Goal: Find specific page/section: Find specific page/section

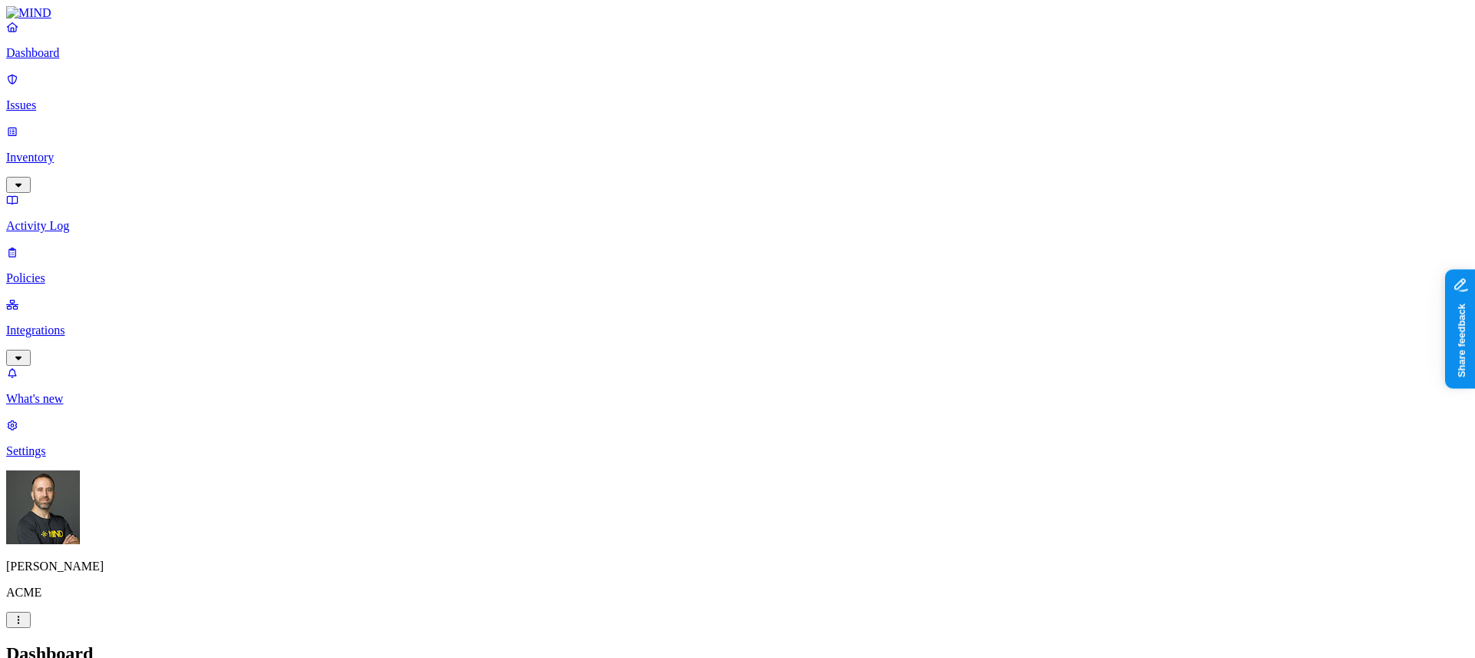
click at [116, 458] on nav "Dashboard Issues Inventory Activity Log Policies Integrations What's new 1 Sett…" at bounding box center [737, 239] width 1463 height 438
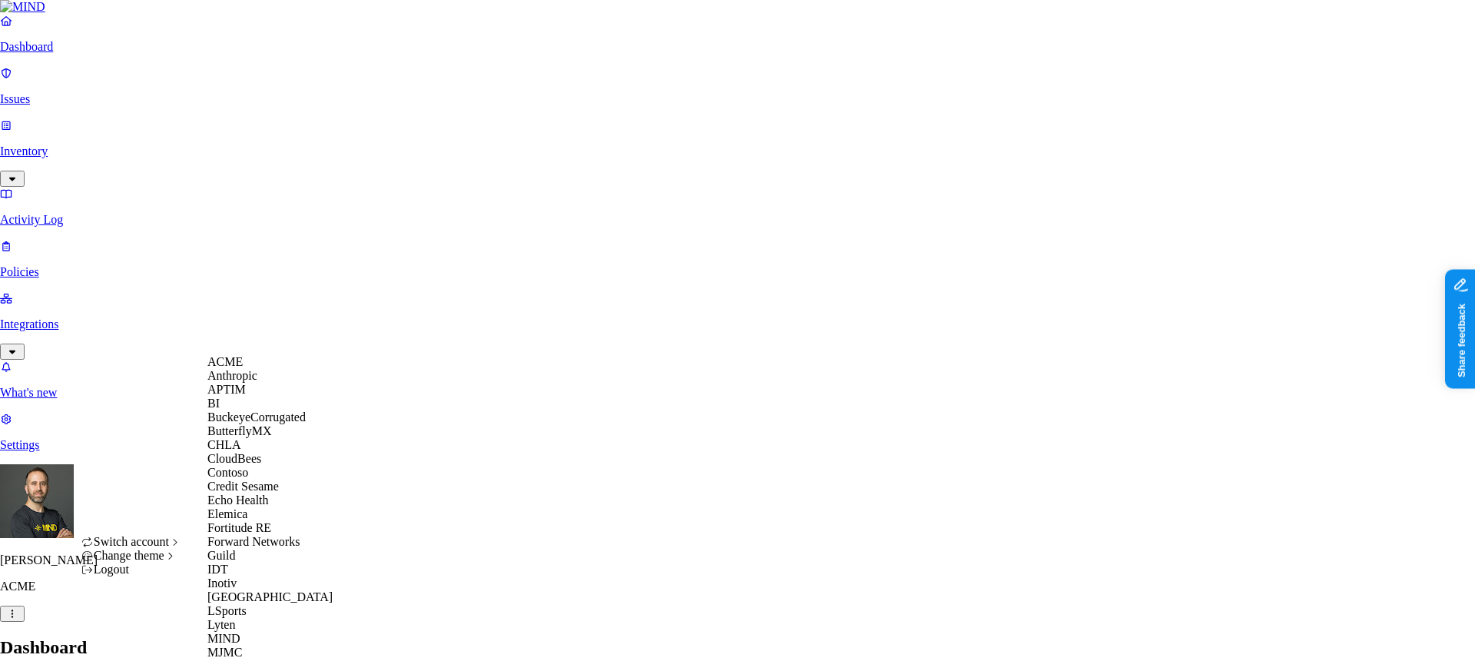
scroll to position [407, 0]
click at [264, 645] on div "MJMC" at bounding box center [281, 652] width 149 height 14
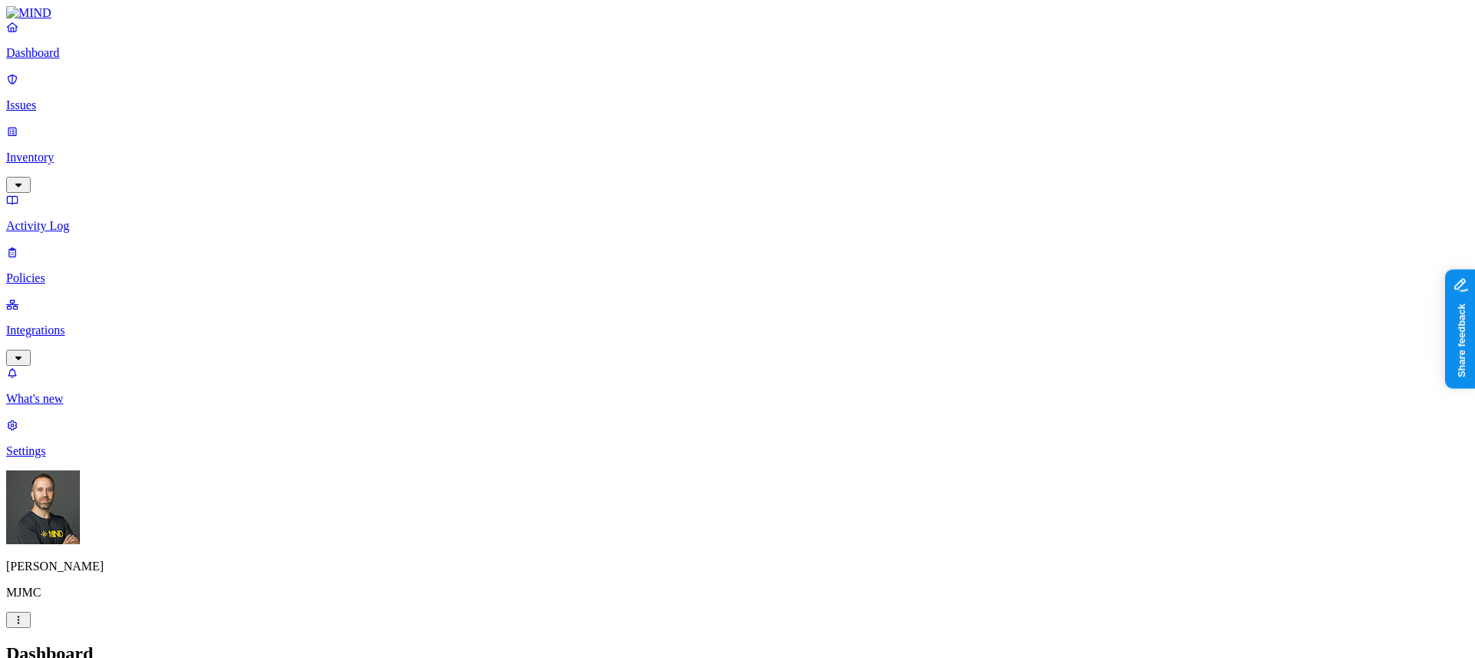
click at [99, 151] on p "Inventory" at bounding box center [737, 158] width 1463 height 14
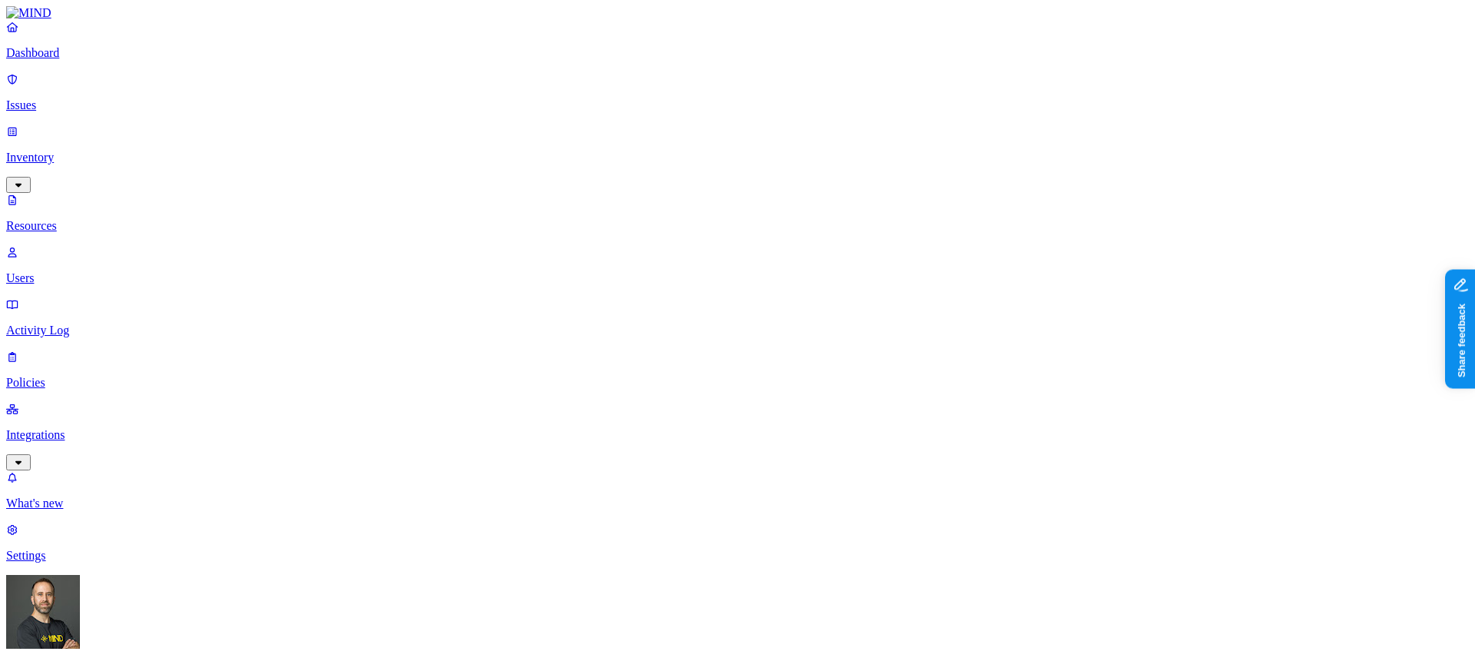
click at [95, 60] on p "Dashboard" at bounding box center [737, 53] width 1463 height 14
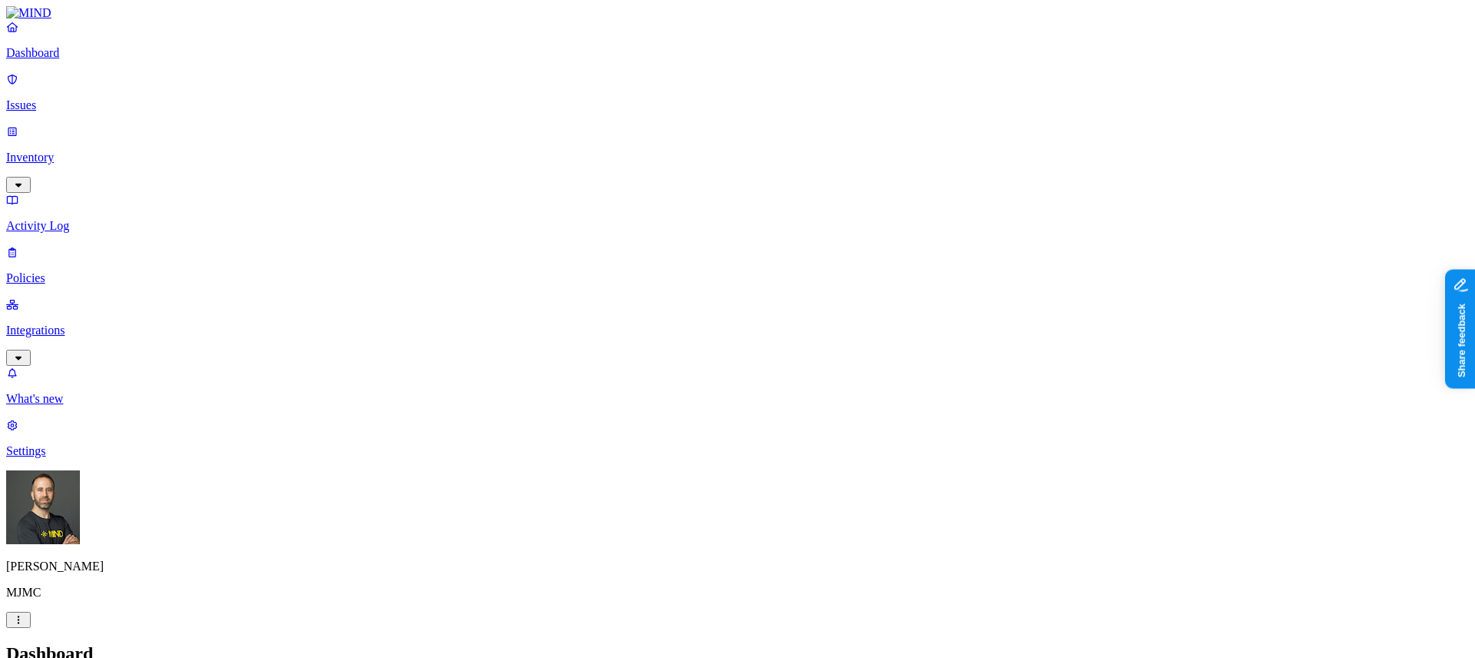
click at [61, 297] on link "Integrations" at bounding box center [737, 330] width 1463 height 66
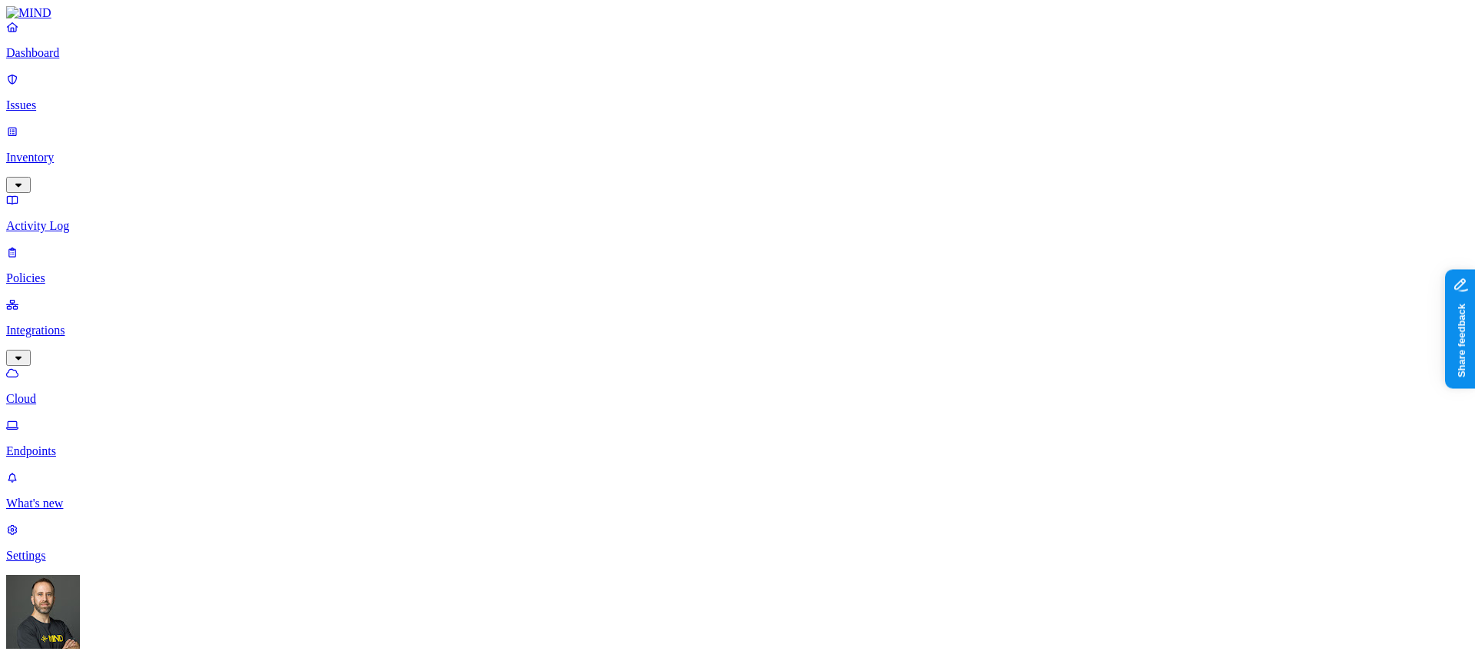
click at [72, 60] on p "Dashboard" at bounding box center [737, 53] width 1463 height 14
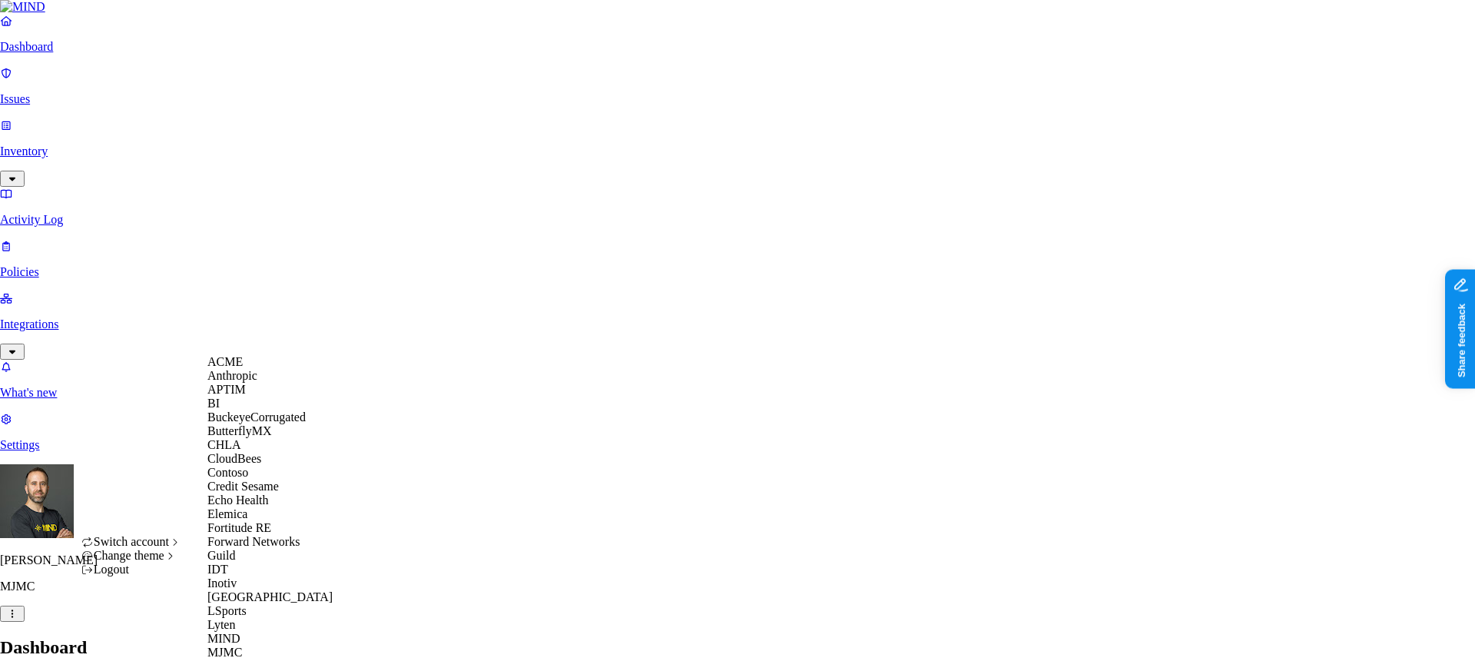
scroll to position [740, 0]
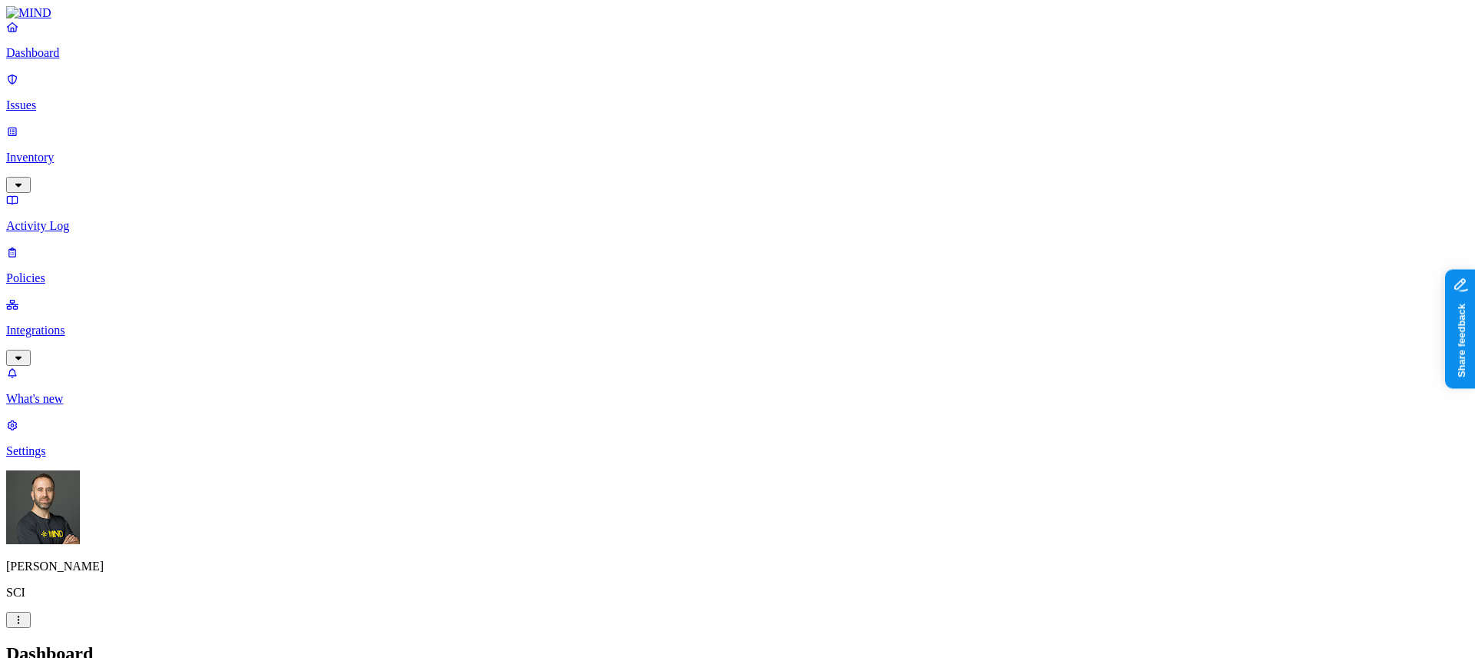
click at [145, 632] on html "Dashboard Issues Inventory Activity Log Policies Integrations What's new 1 Sett…" at bounding box center [737, 469] width 1475 height 939
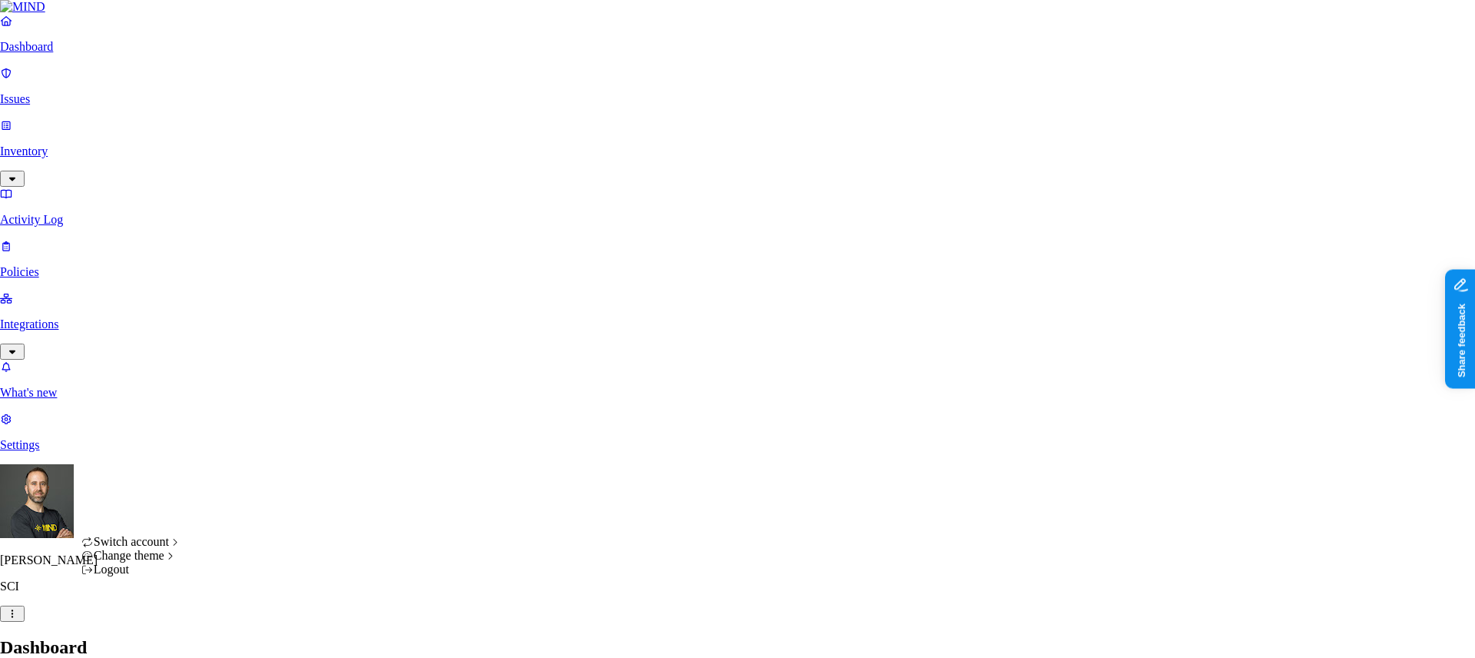
click at [78, 207] on html "Dashboard Issues Inventory Activity Log Policies Integrations What's new 1 Sett…" at bounding box center [737, 466] width 1475 height 933
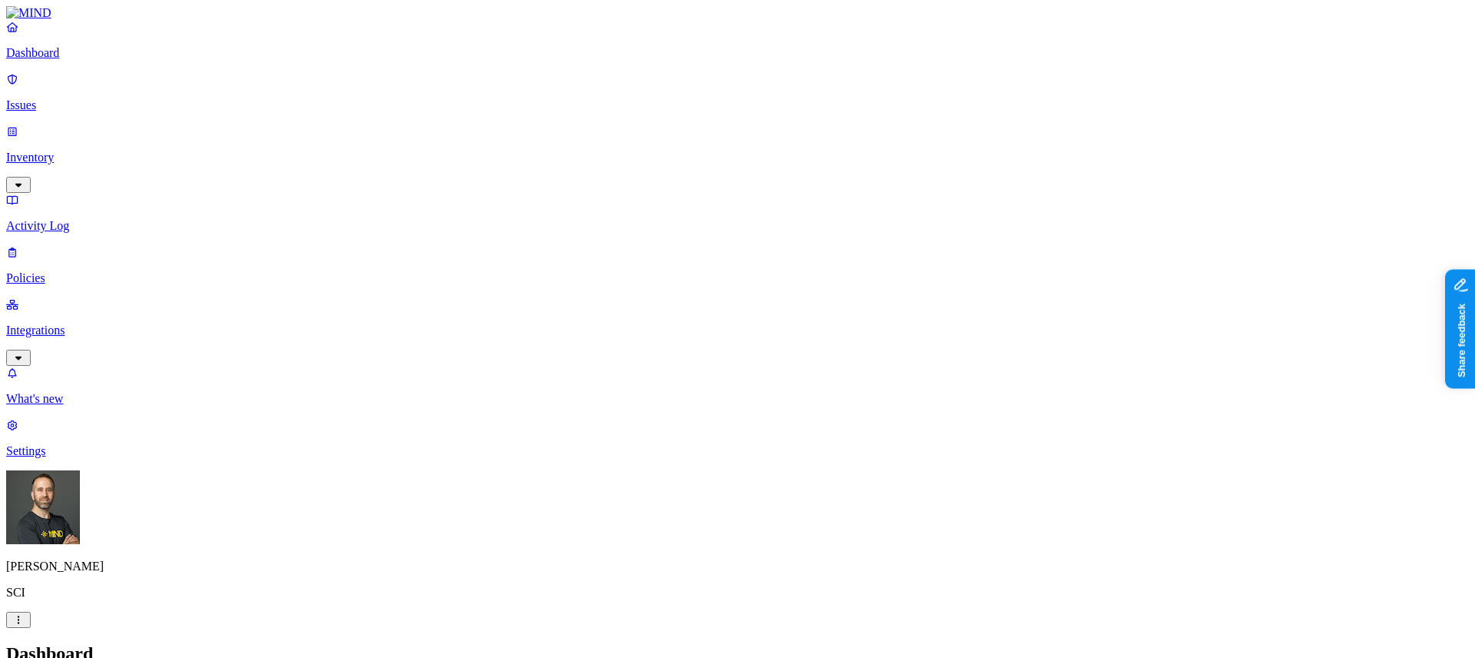
click at [68, 324] on p "Integrations" at bounding box center [737, 331] width 1463 height 14
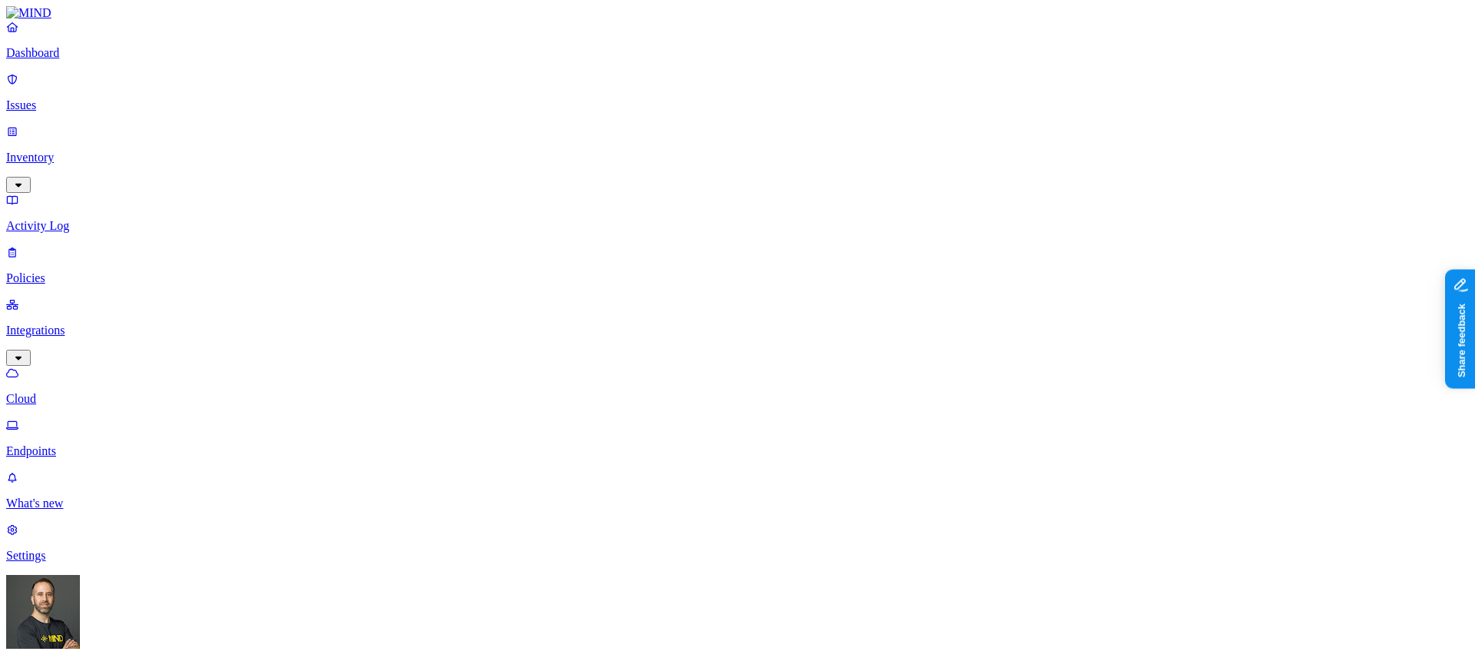
click at [149, 640] on html "Dashboard Issues Inventory Activity Log Policies Integrations Cloud Endpoints W…" at bounding box center [737, 495] width 1475 height 990
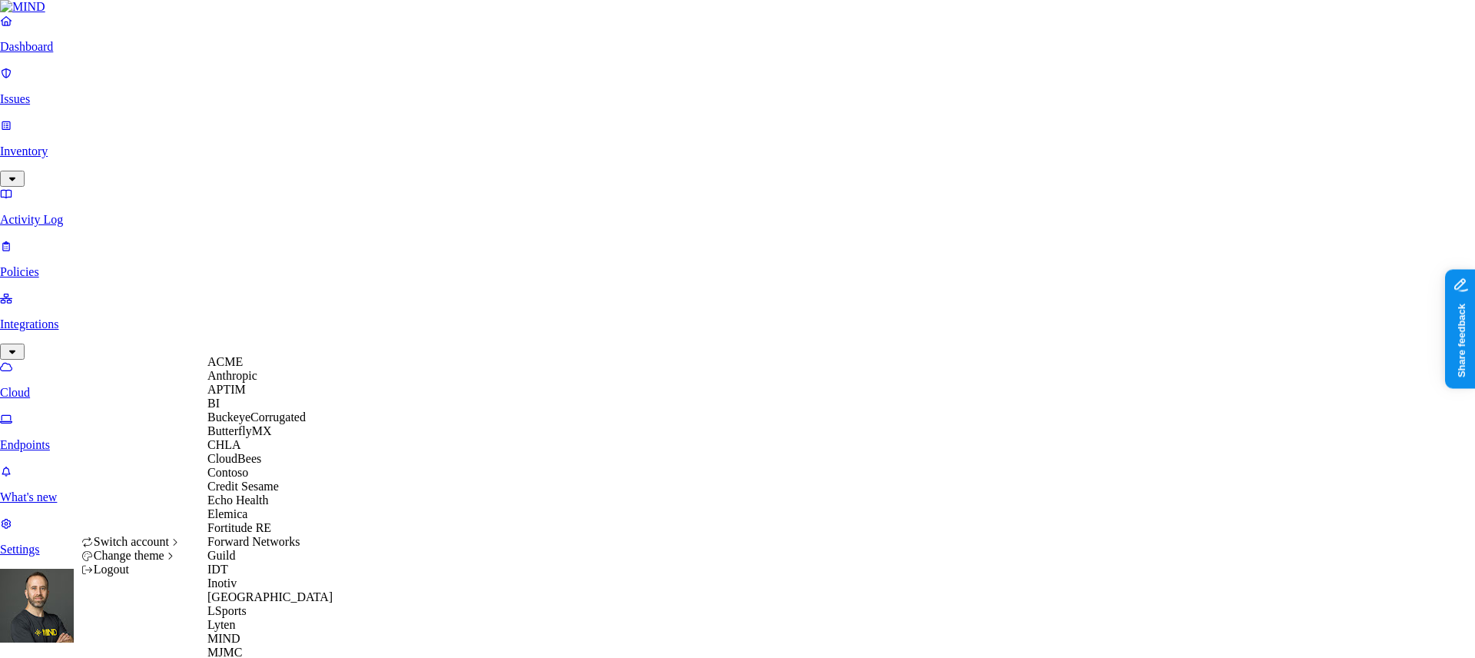
scroll to position [131, 0]
click at [246, 520] on span "Elemica" at bounding box center [227, 513] width 40 height 13
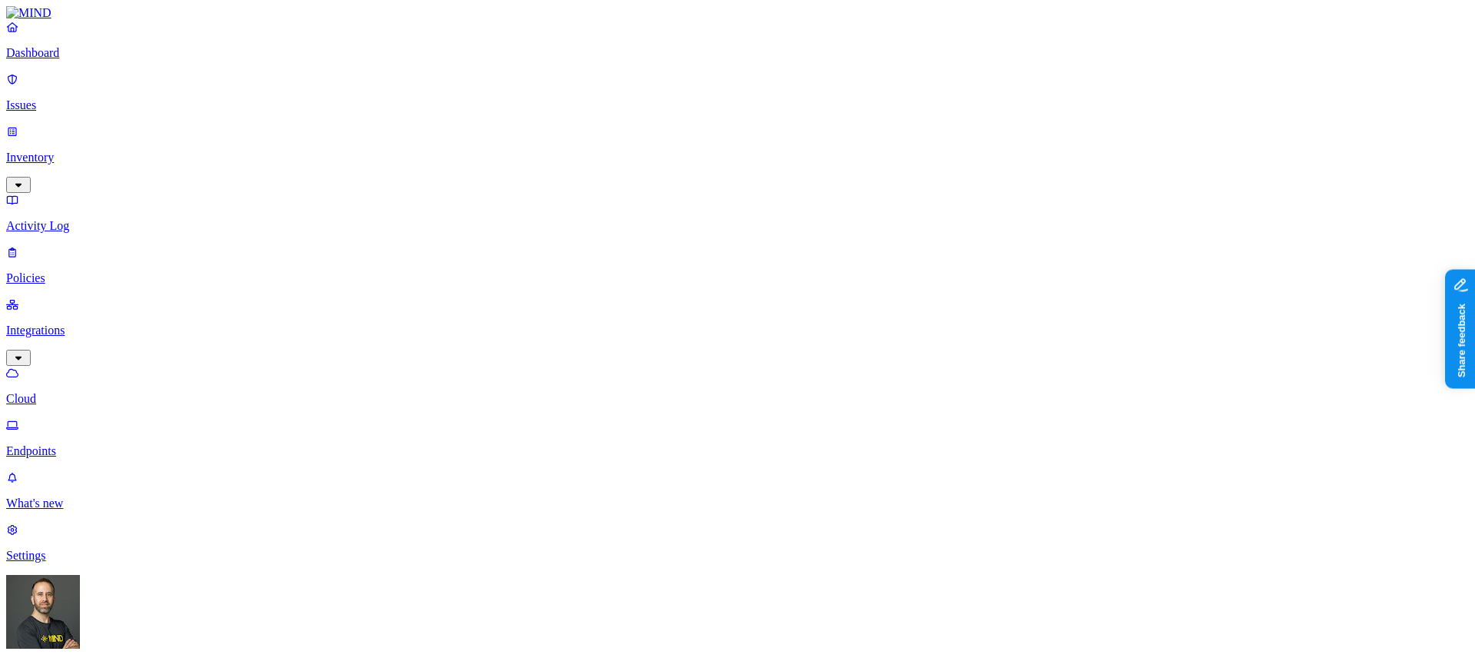
click at [88, 60] on p "Dashboard" at bounding box center [737, 53] width 1463 height 14
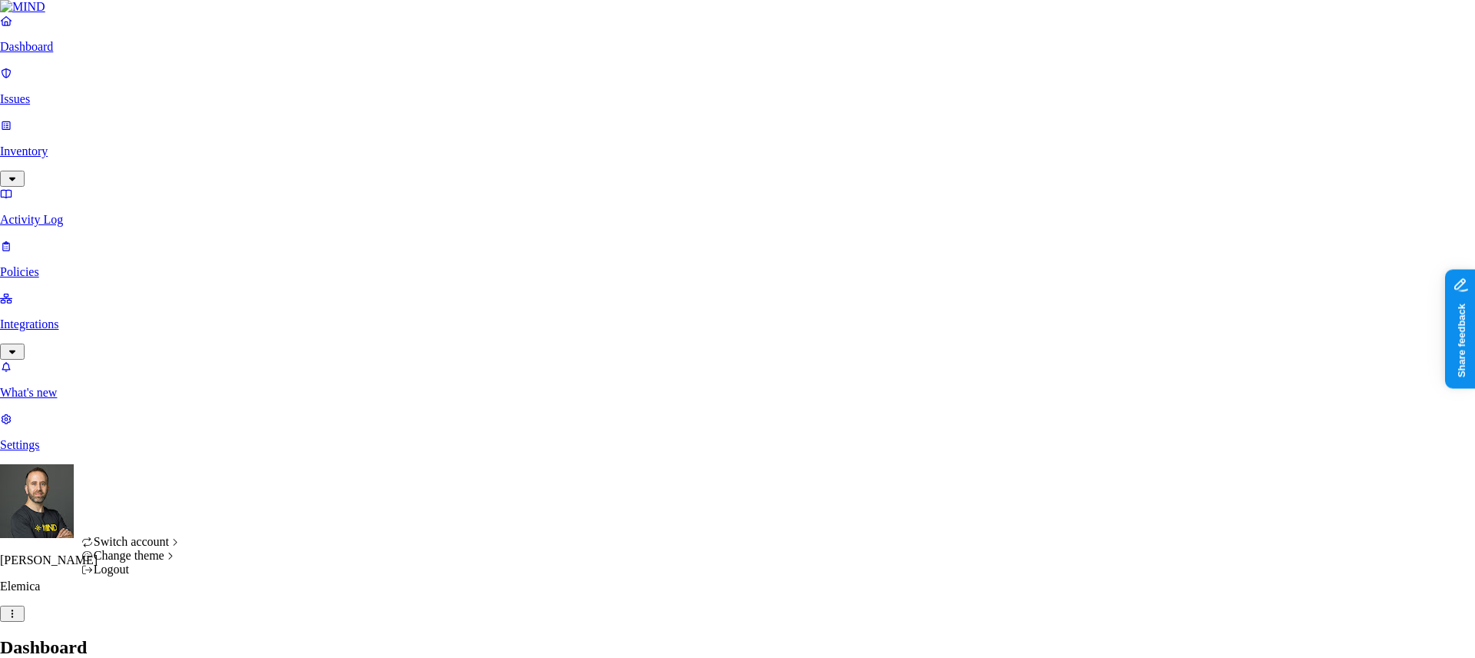
click at [149, 634] on html "Dashboard Issues Inventory Activity Log Policies Integrations What's new 1 Sett…" at bounding box center [737, 466] width 1475 height 933
click at [151, 576] on div "Logout" at bounding box center [131, 570] width 101 height 14
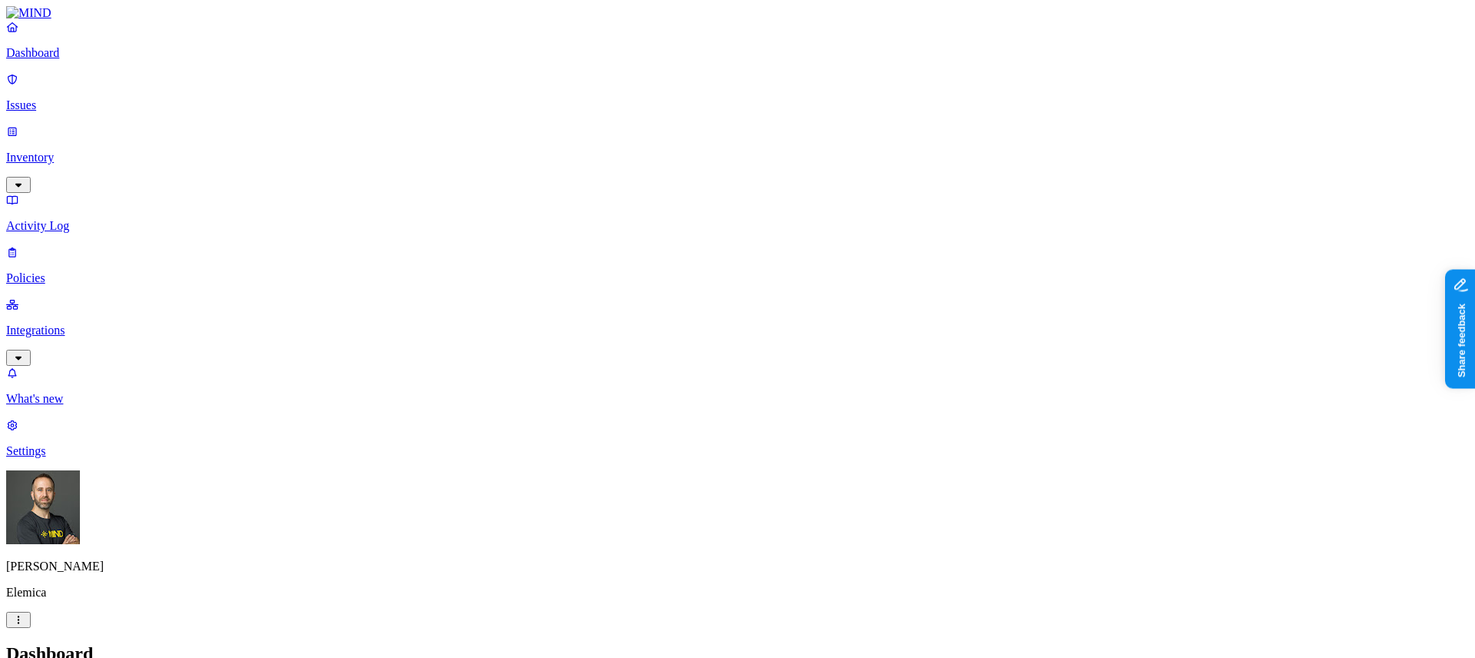
click at [145, 637] on html "Dashboard Issues Inventory Activity Log Policies Integrations What's new 1 Sett…" at bounding box center [737, 469] width 1475 height 939
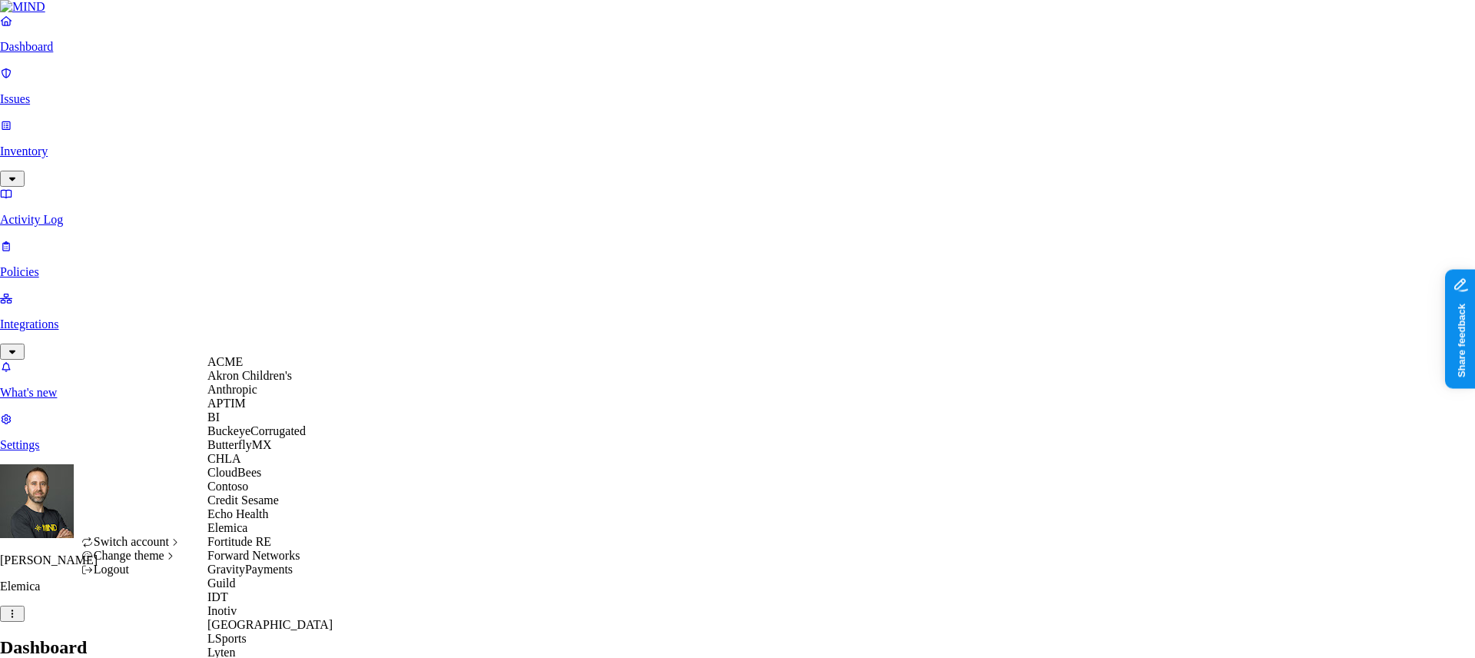
click at [288, 382] on span "Akron Children's" at bounding box center [249, 375] width 85 height 13
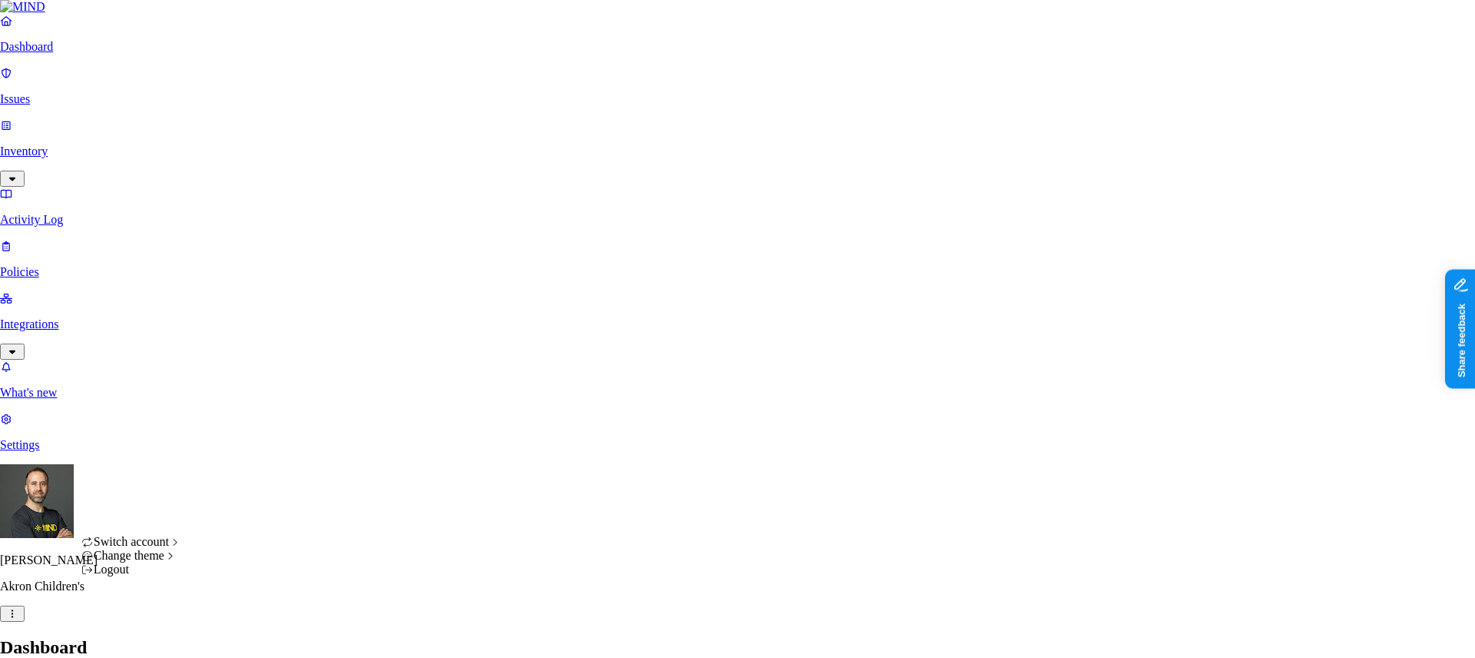
click at [149, 634] on html "Dashboard Issues Inventory Activity Log Policies Integrations What's new 1 Sett…" at bounding box center [737, 466] width 1475 height 933
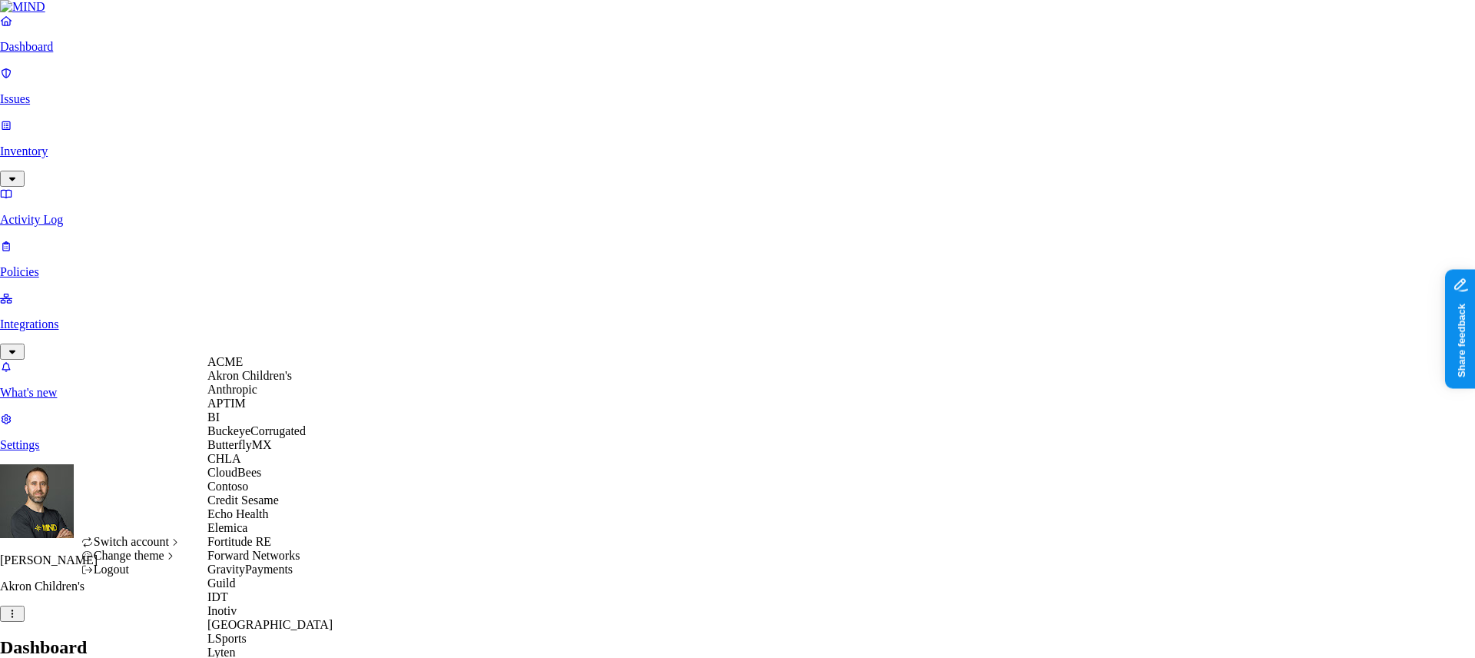
scroll to position [231, 0]
click at [281, 507] on div "Echo Health" at bounding box center [281, 514] width 149 height 14
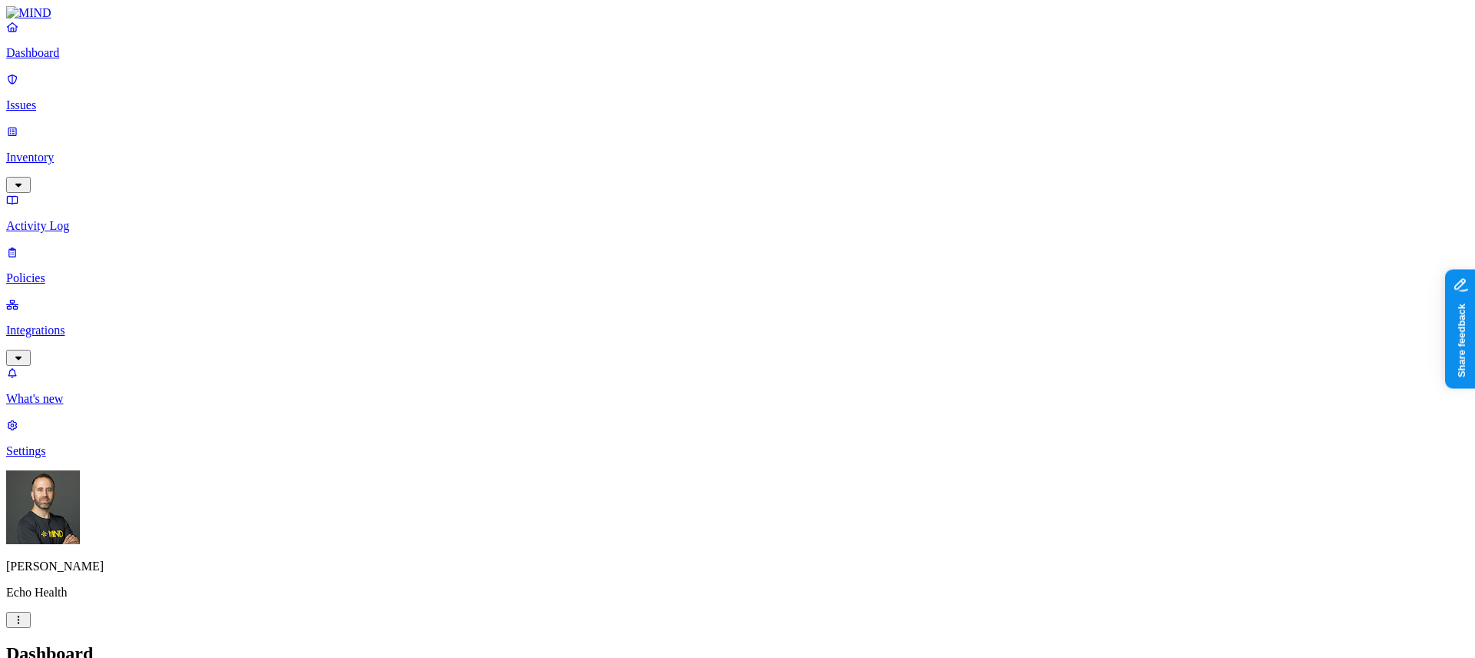
click at [68, 324] on p "Integrations" at bounding box center [737, 331] width 1463 height 14
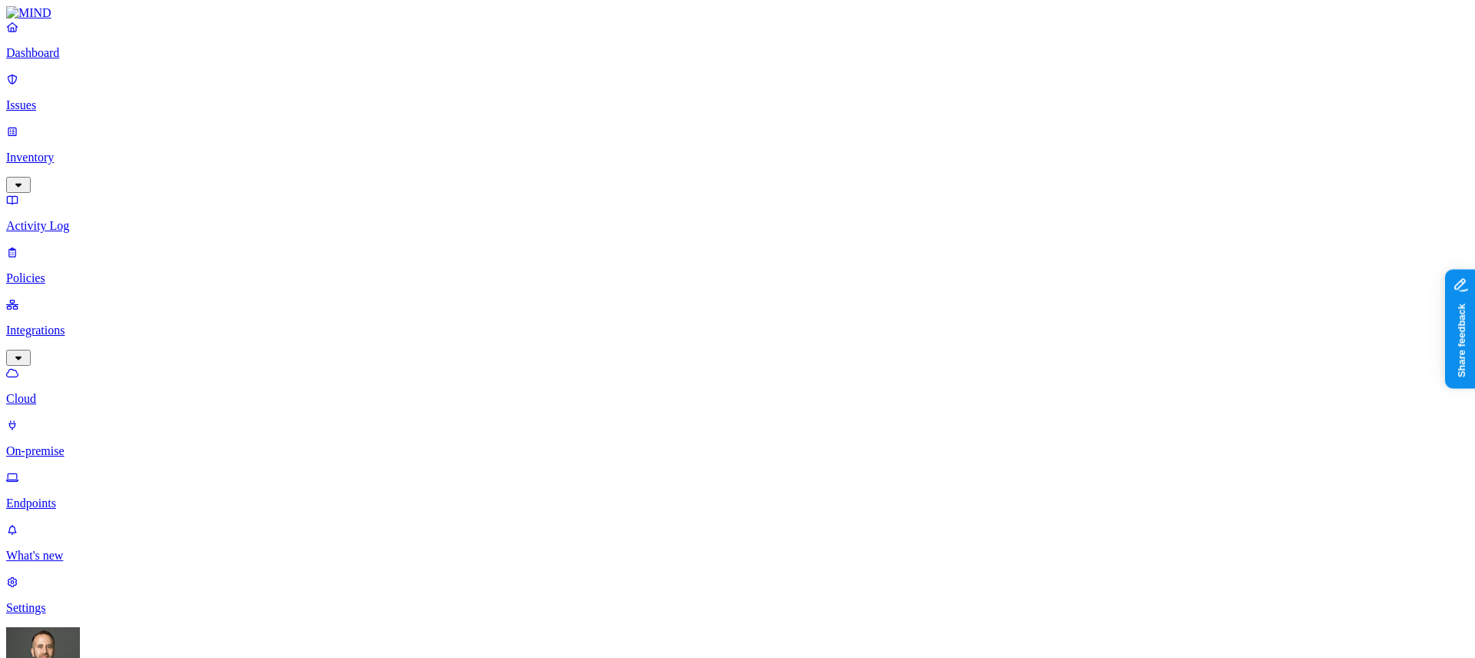
click at [68, 496] on p "Endpoints" at bounding box center [737, 503] width 1463 height 14
click at [64, 60] on p "Dashboard" at bounding box center [737, 53] width 1463 height 14
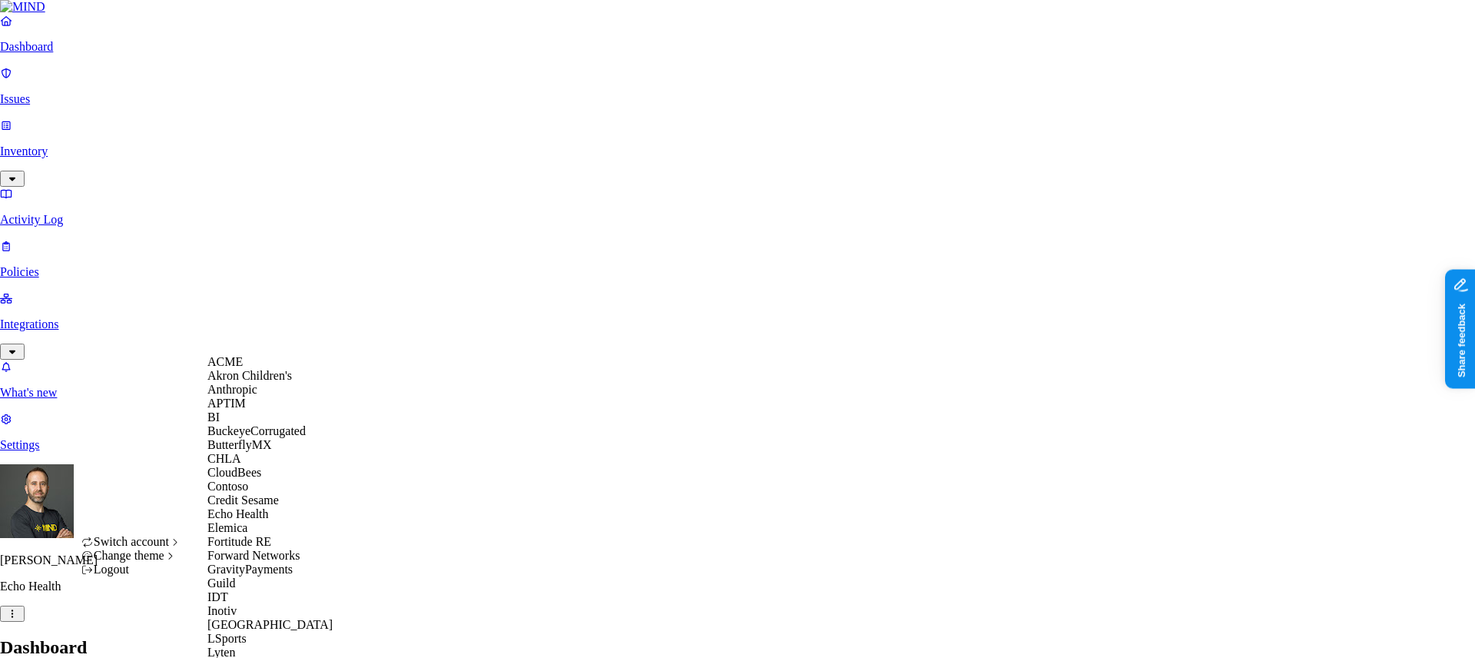
scroll to position [257, 0]
click at [278, 563] on span "GravityPayments" at bounding box center [249, 569] width 85 height 13
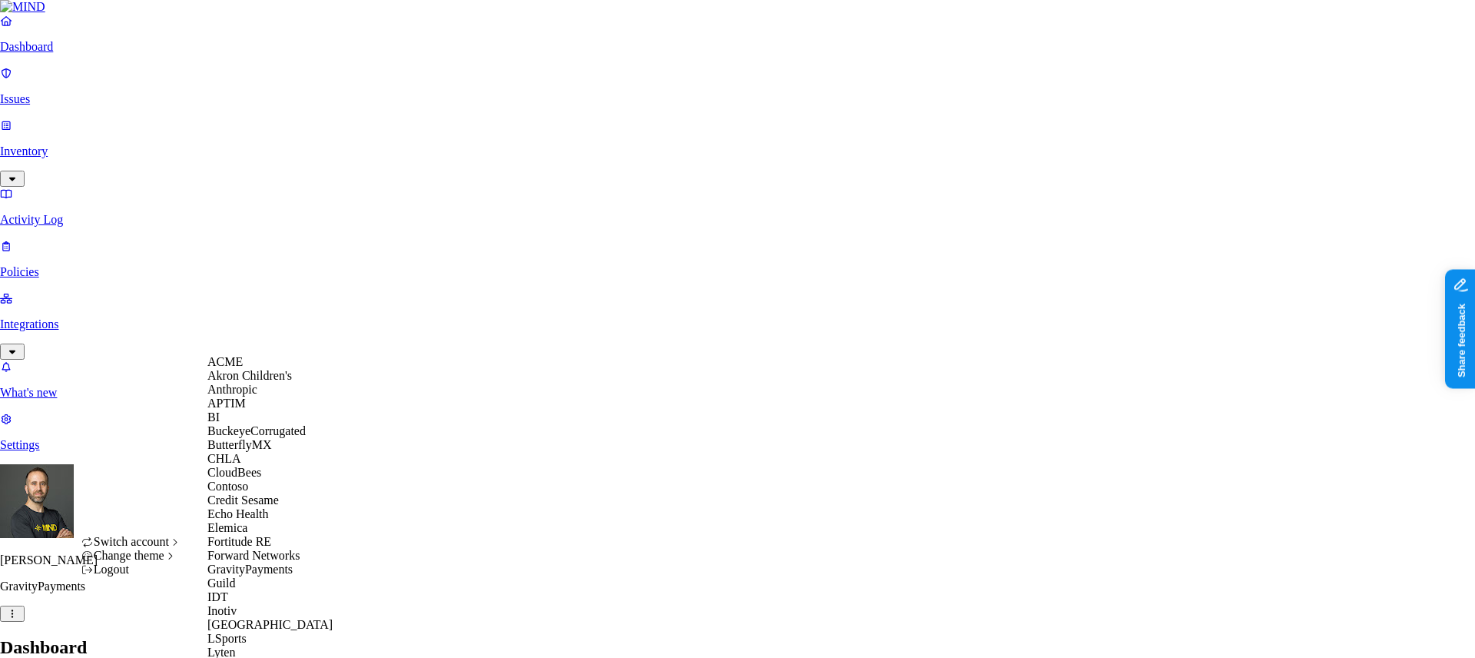
scroll to position [496, 0]
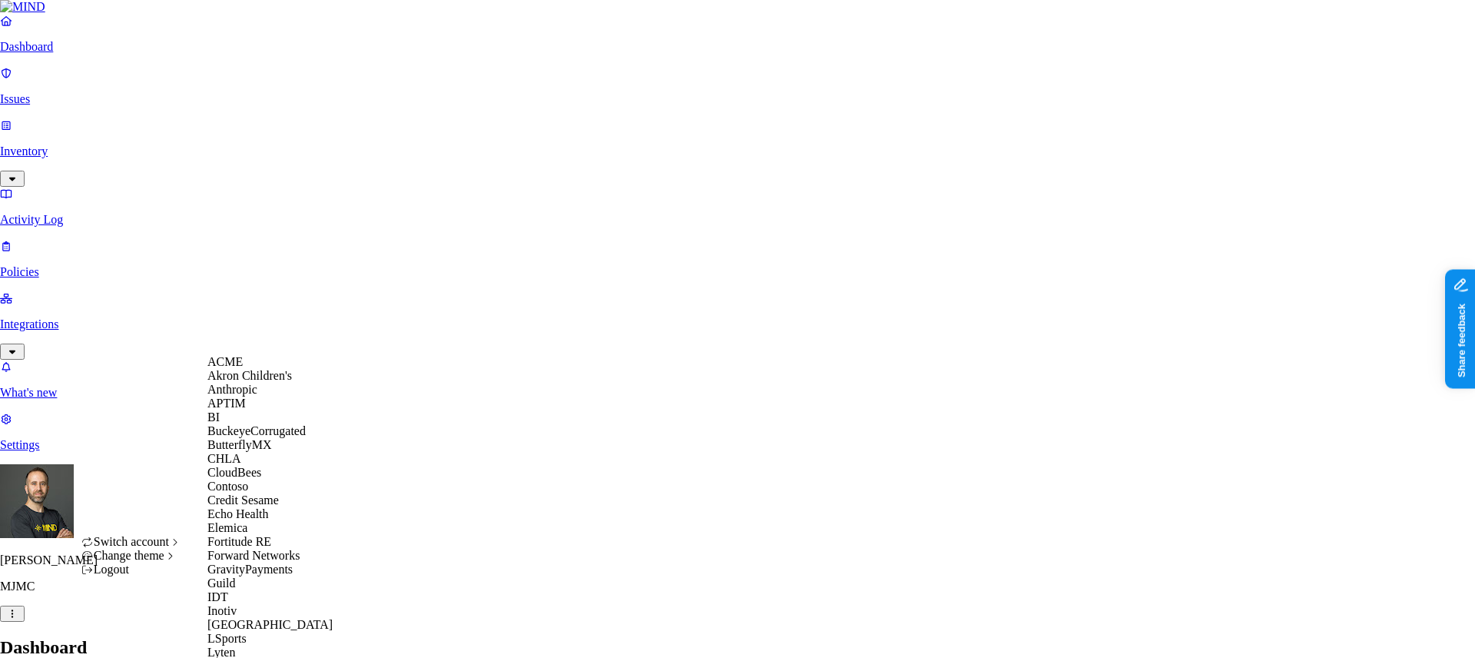
scroll to position [283, 0]
click at [251, 563] on span "GravityPayments" at bounding box center [249, 569] width 85 height 13
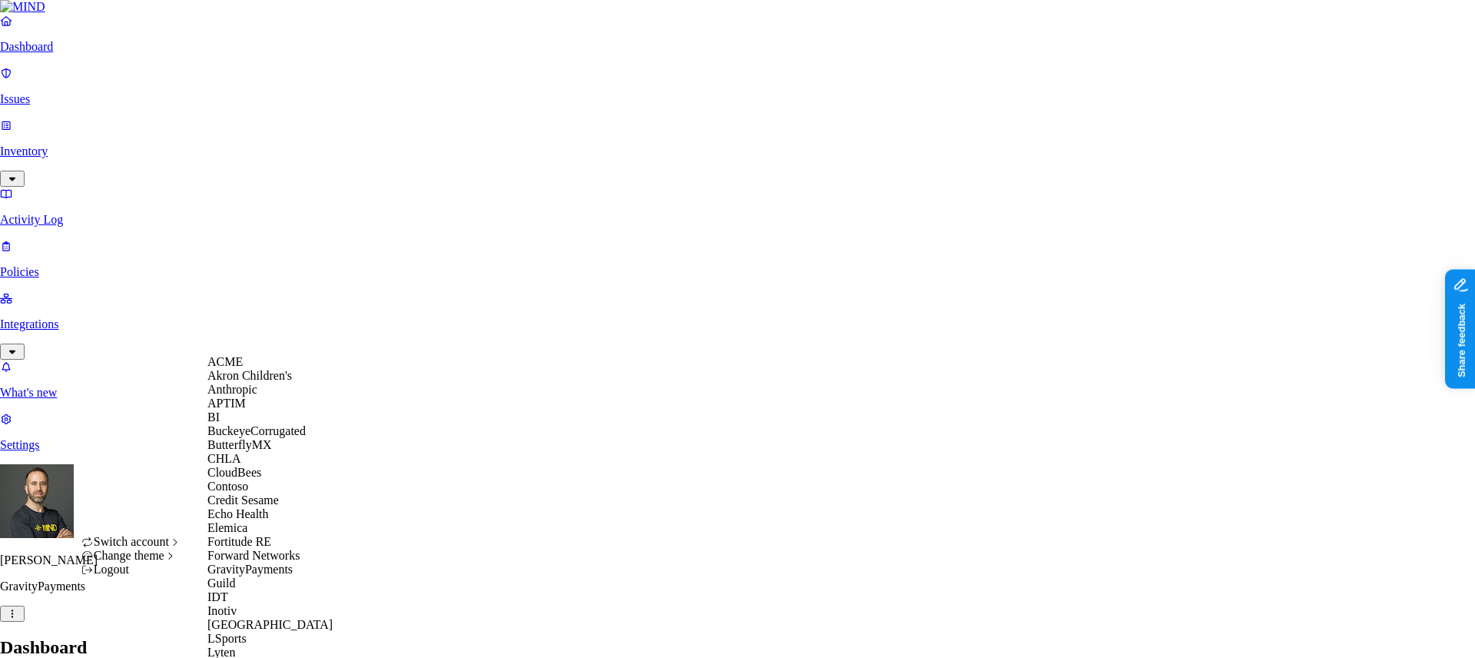
click at [281, 382] on span "Akron Children's" at bounding box center [249, 375] width 85 height 13
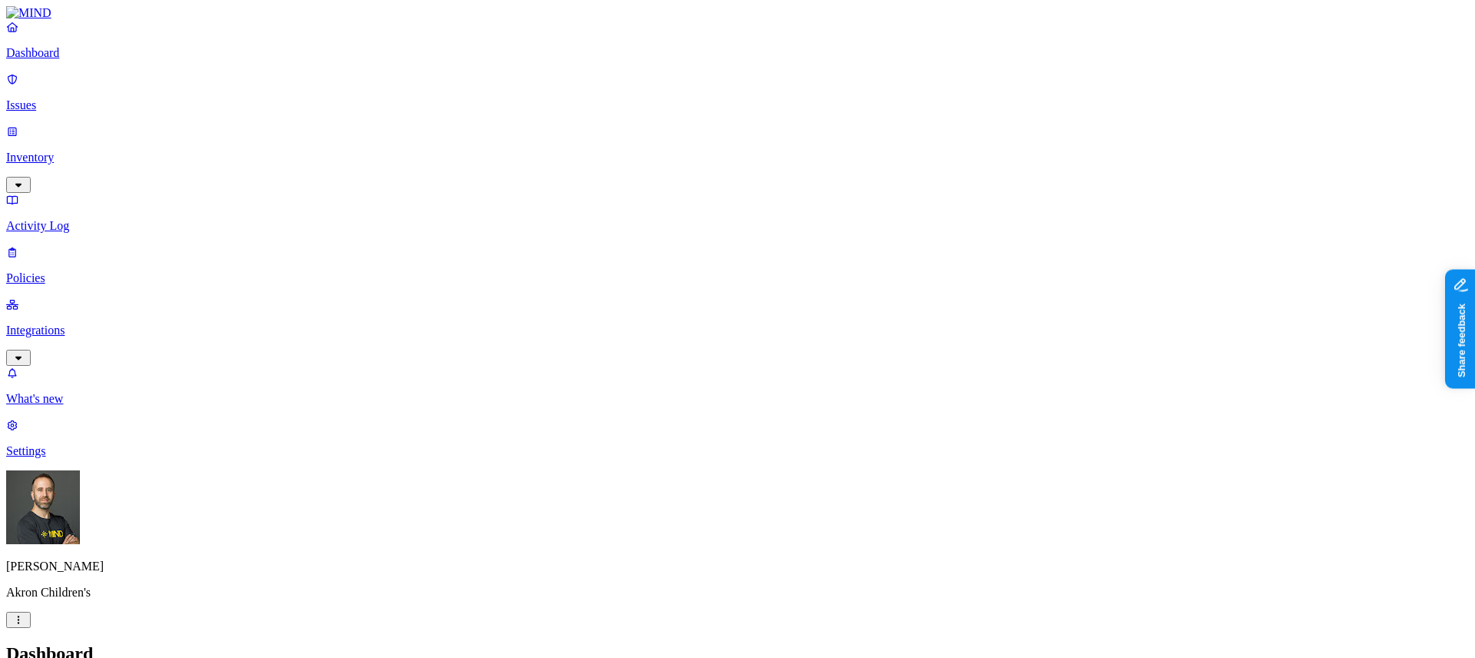
click at [146, 644] on html "Dashboard Issues Inventory Activity Log Policies Integrations What's new 1 Sett…" at bounding box center [737, 469] width 1475 height 939
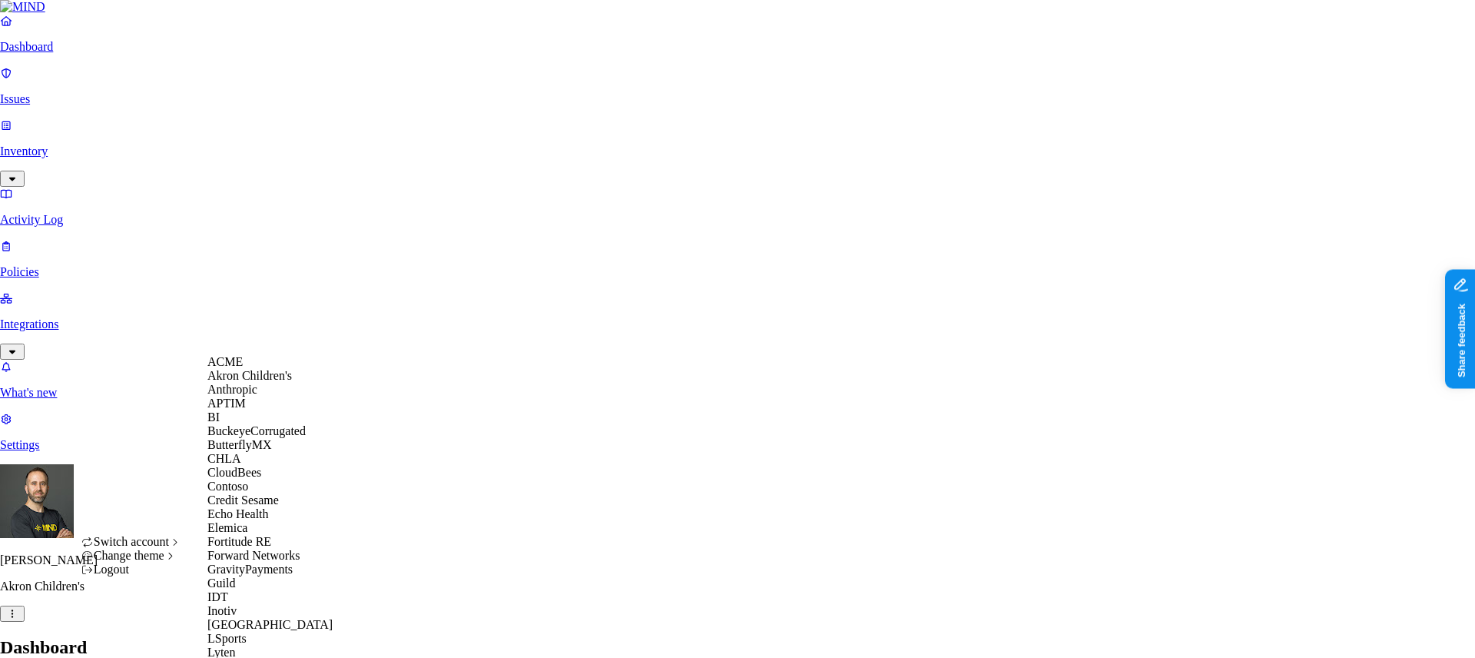
scroll to position [181, 0]
click at [261, 466] on span "CloudBees" at bounding box center [234, 472] width 54 height 13
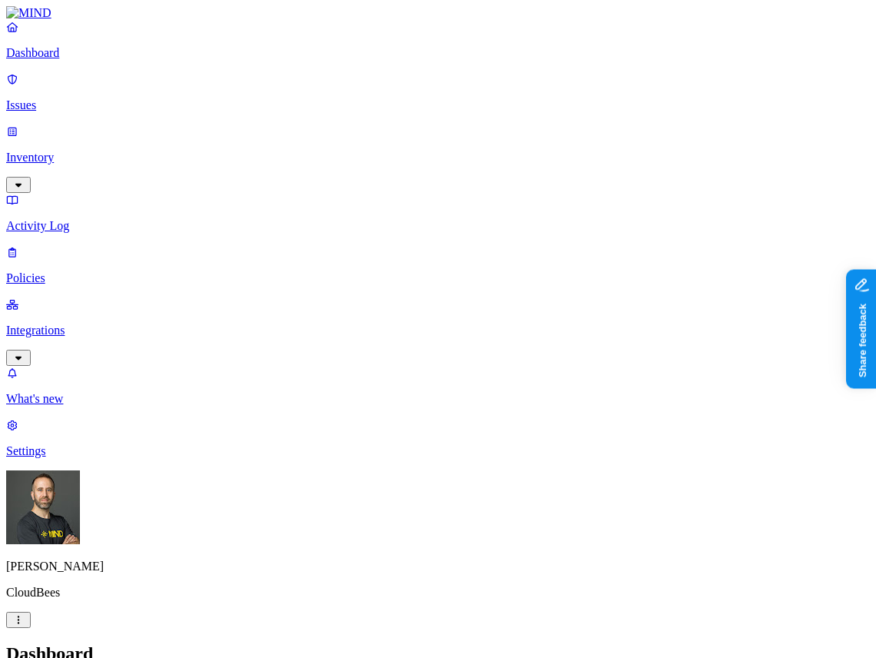
click at [102, 458] on nav "Dashboard Issues Inventory Activity Log Policies Integrations What's new 1 Sett…" at bounding box center [438, 239] width 864 height 438
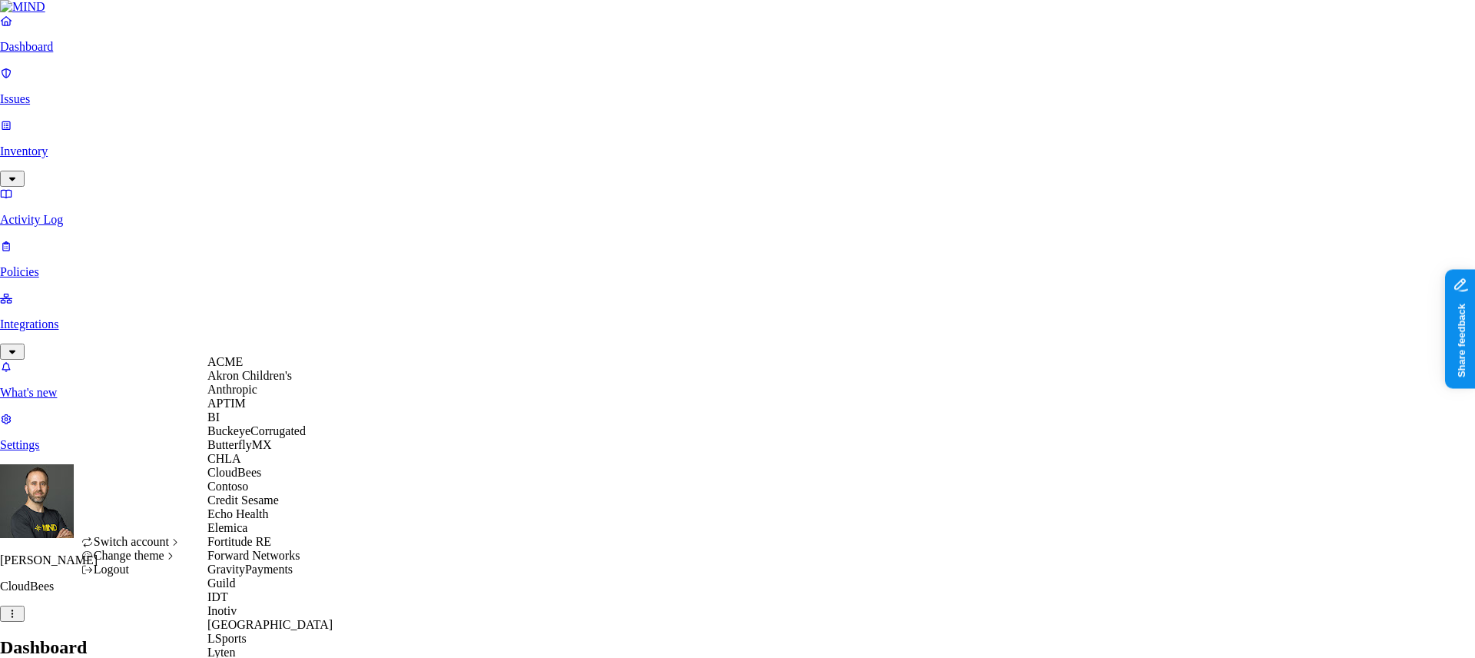
scroll to position [229, 0]
click at [248, 563] on span "GravityPayments" at bounding box center [249, 569] width 85 height 13
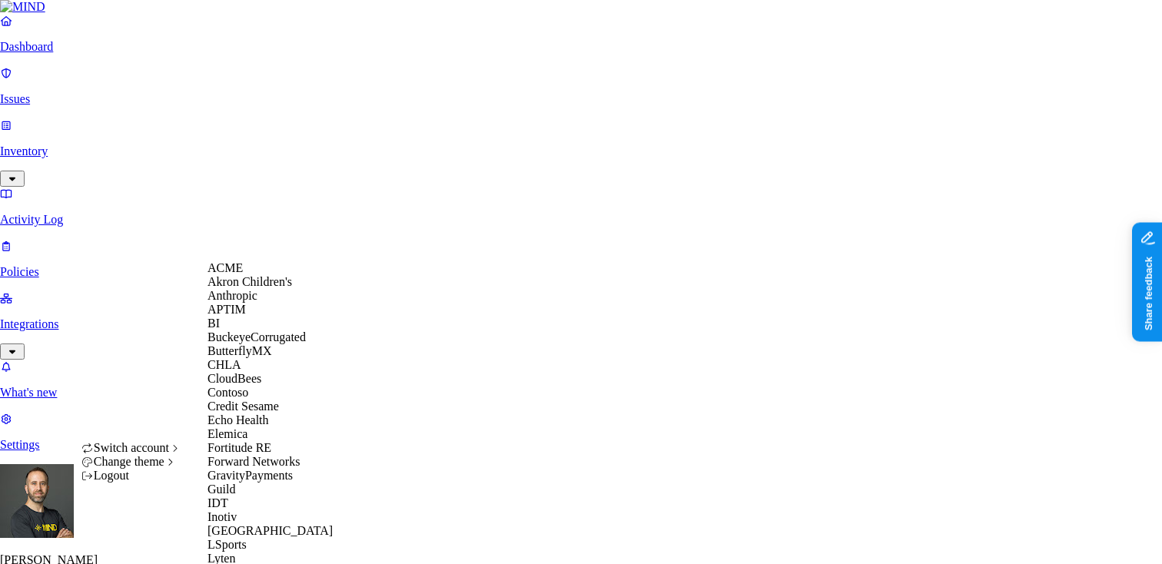
scroll to position [845, 0]
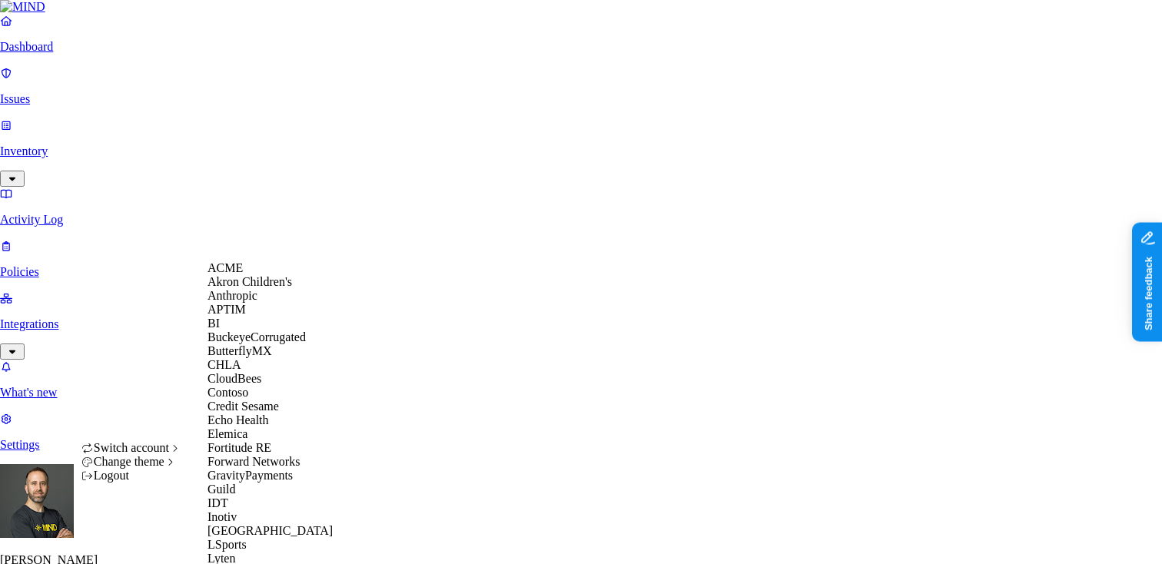
scroll to position [578, 0]
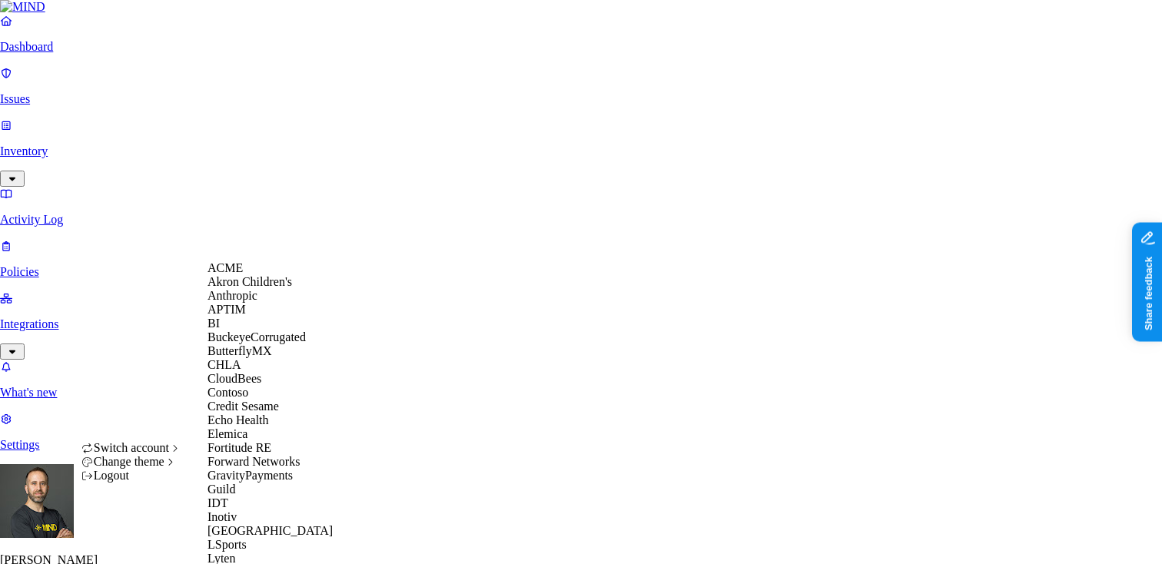
scroll to position [383, 0]
click at [278, 469] on span "GravityPayments" at bounding box center [249, 475] width 85 height 13
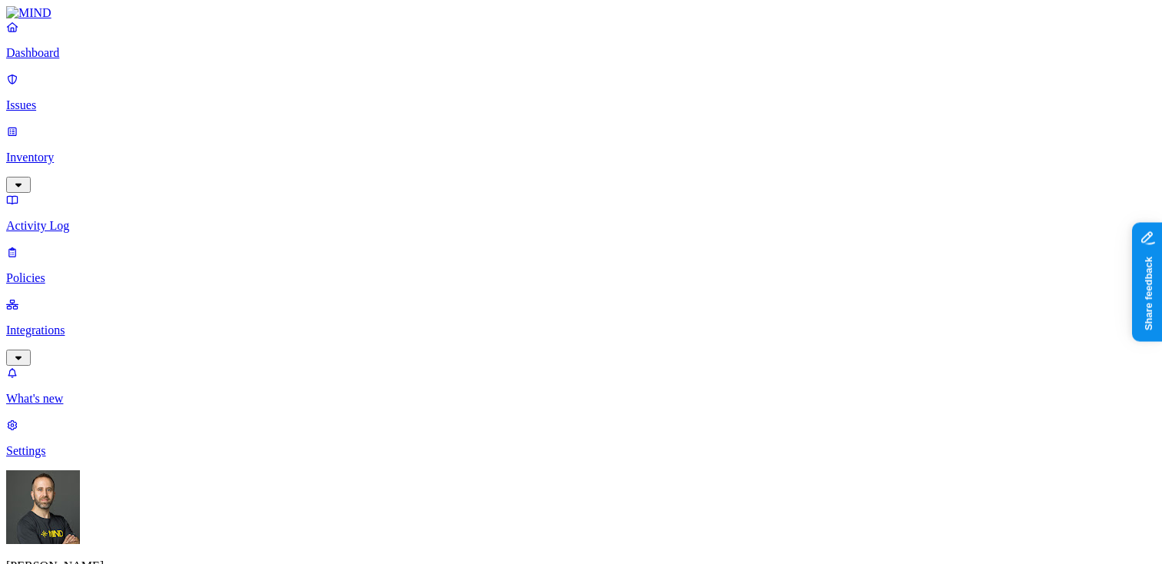
click at [118, 151] on p "Inventory" at bounding box center [581, 158] width 1150 height 14
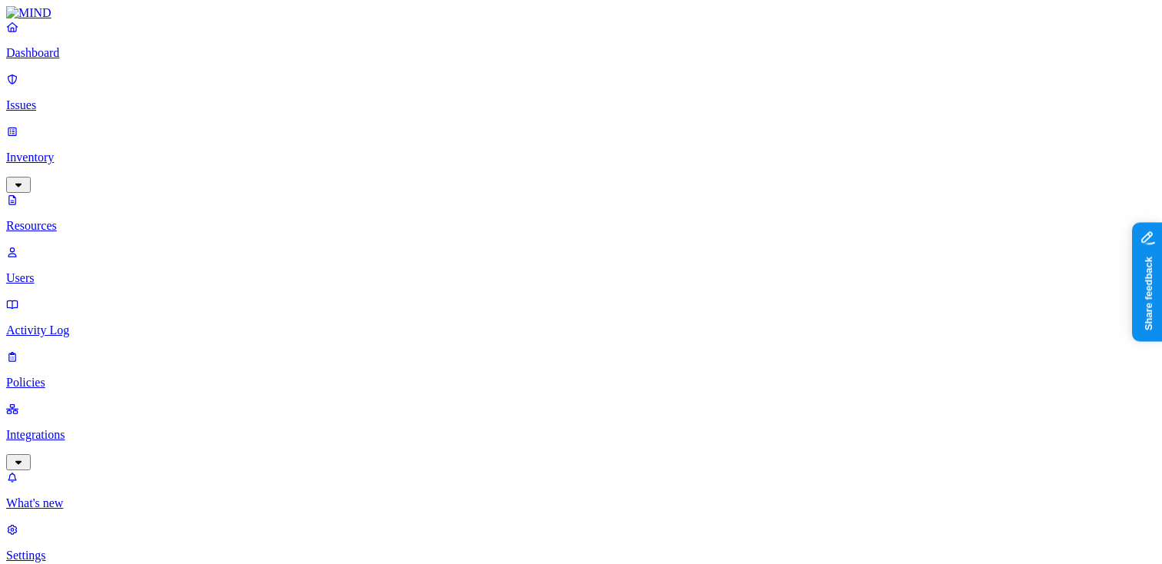
click at [111, 60] on p "Dashboard" at bounding box center [581, 53] width 1150 height 14
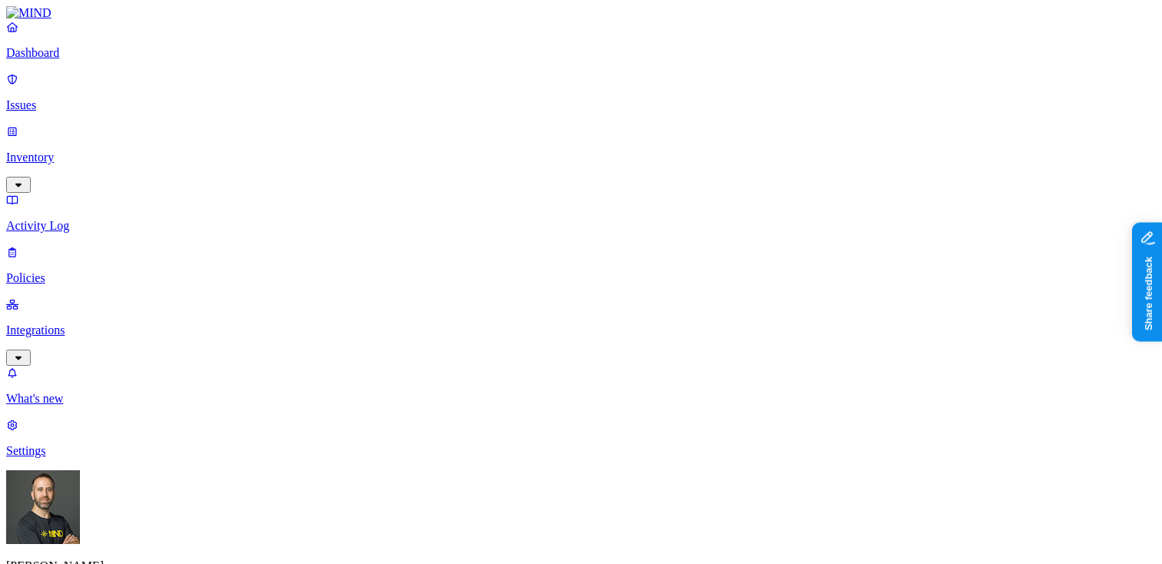
click at [144, 553] on div "Tom Mayblum GravityPayments" at bounding box center [581, 549] width 1150 height 158
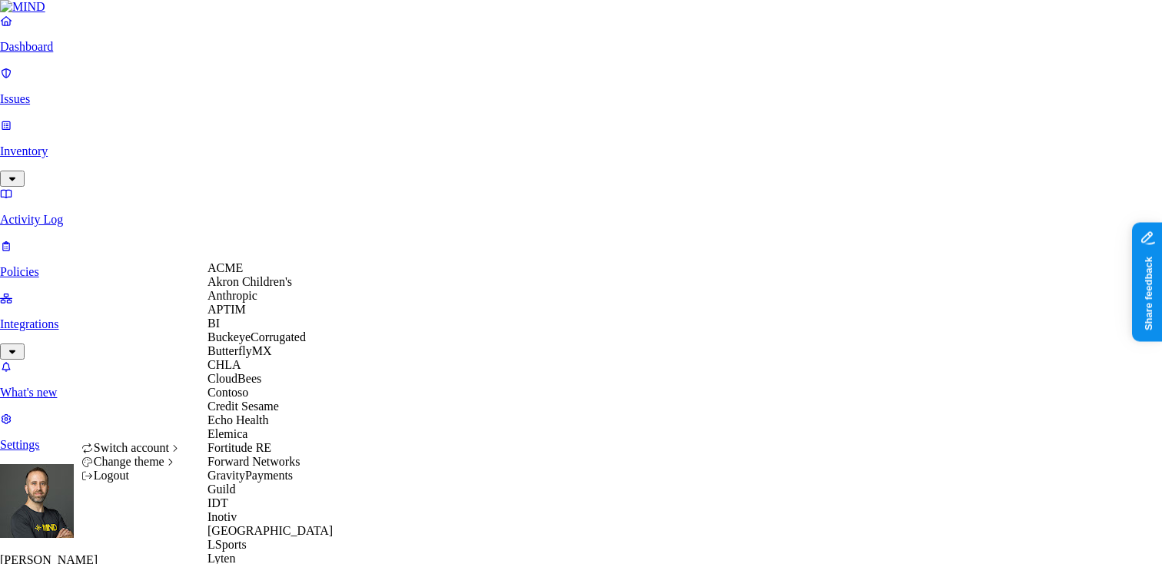
click at [251, 274] on div "ACME" at bounding box center [281, 268] width 149 height 14
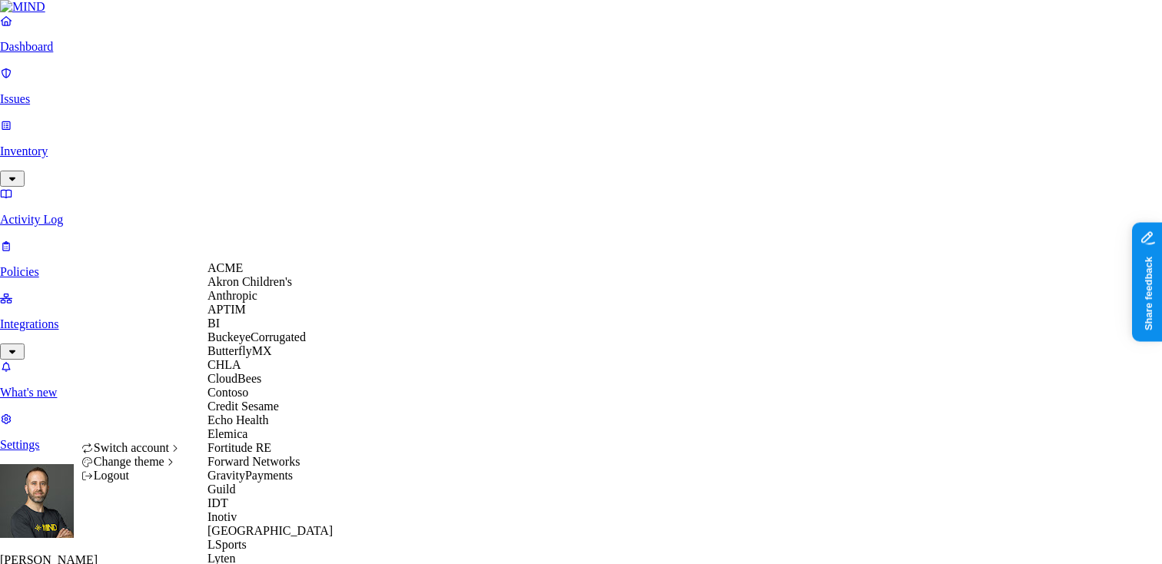
scroll to position [709, 0]
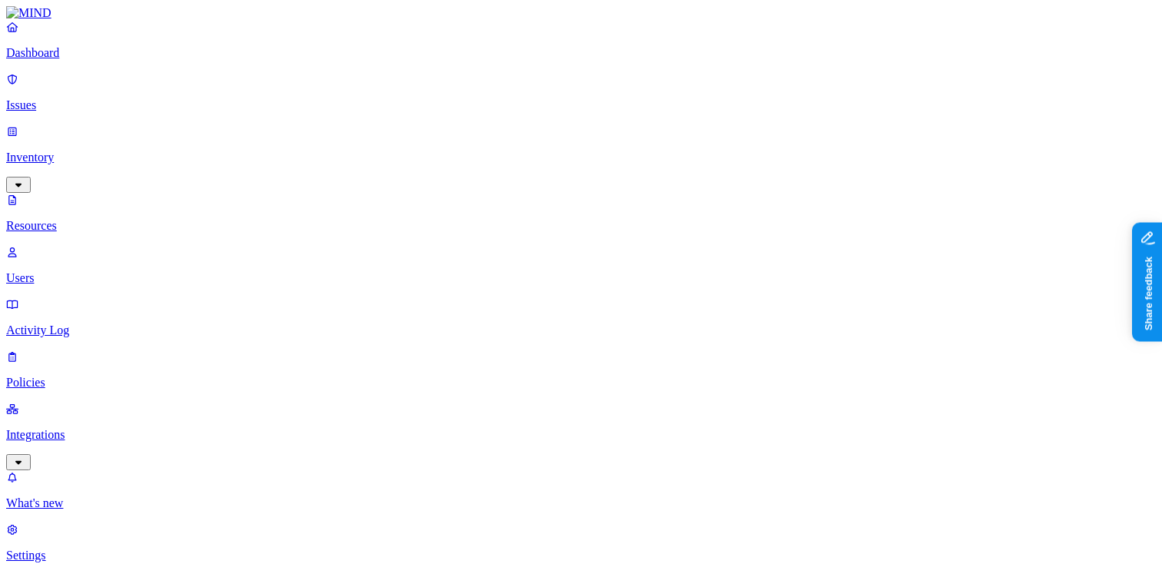
click at [71, 60] on p "Dashboard" at bounding box center [581, 53] width 1150 height 14
